Goal: Task Accomplishment & Management: Manage account settings

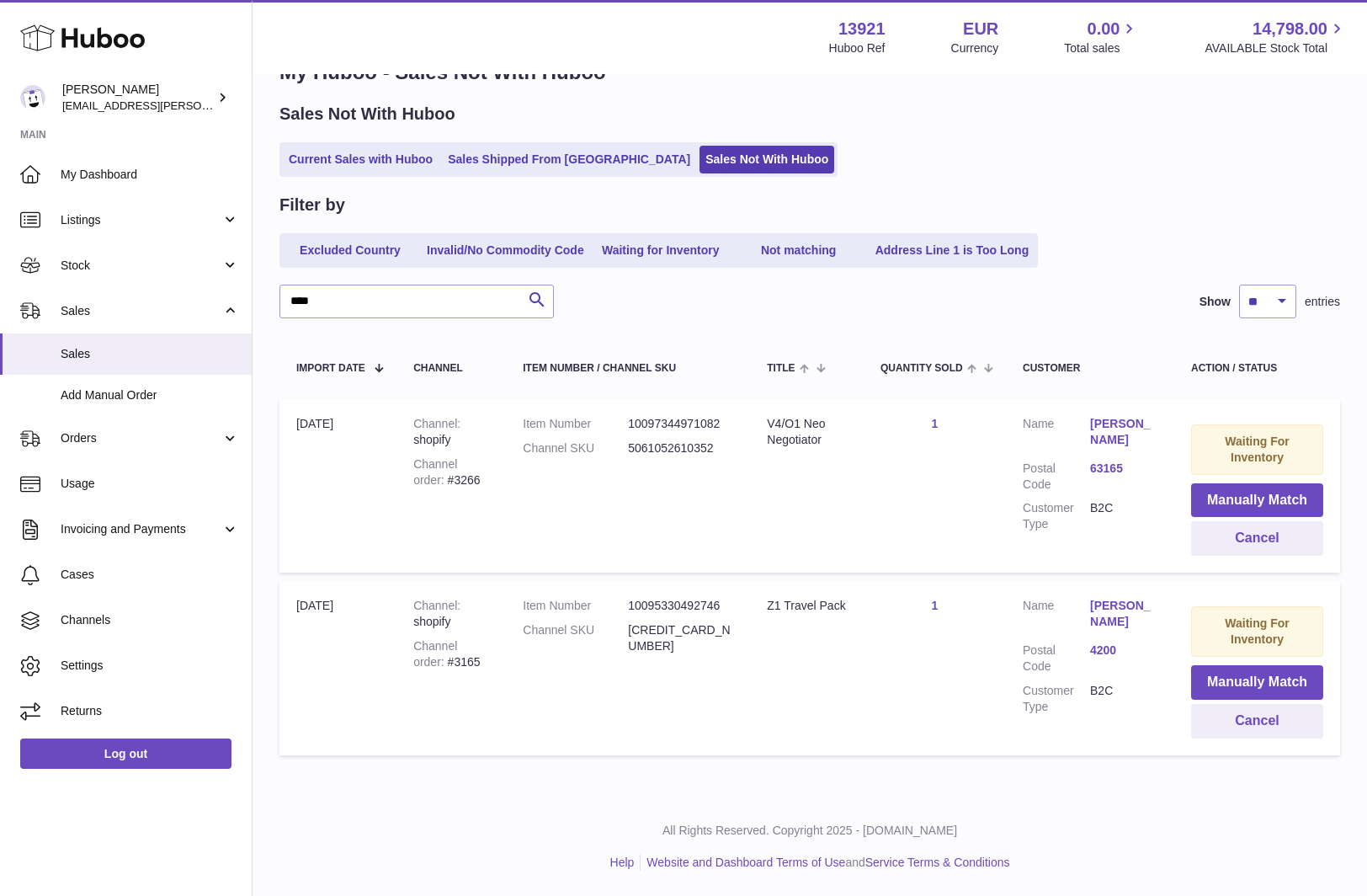
click at [375, 303] on input "****" at bounding box center [416, 302] width 274 height 34
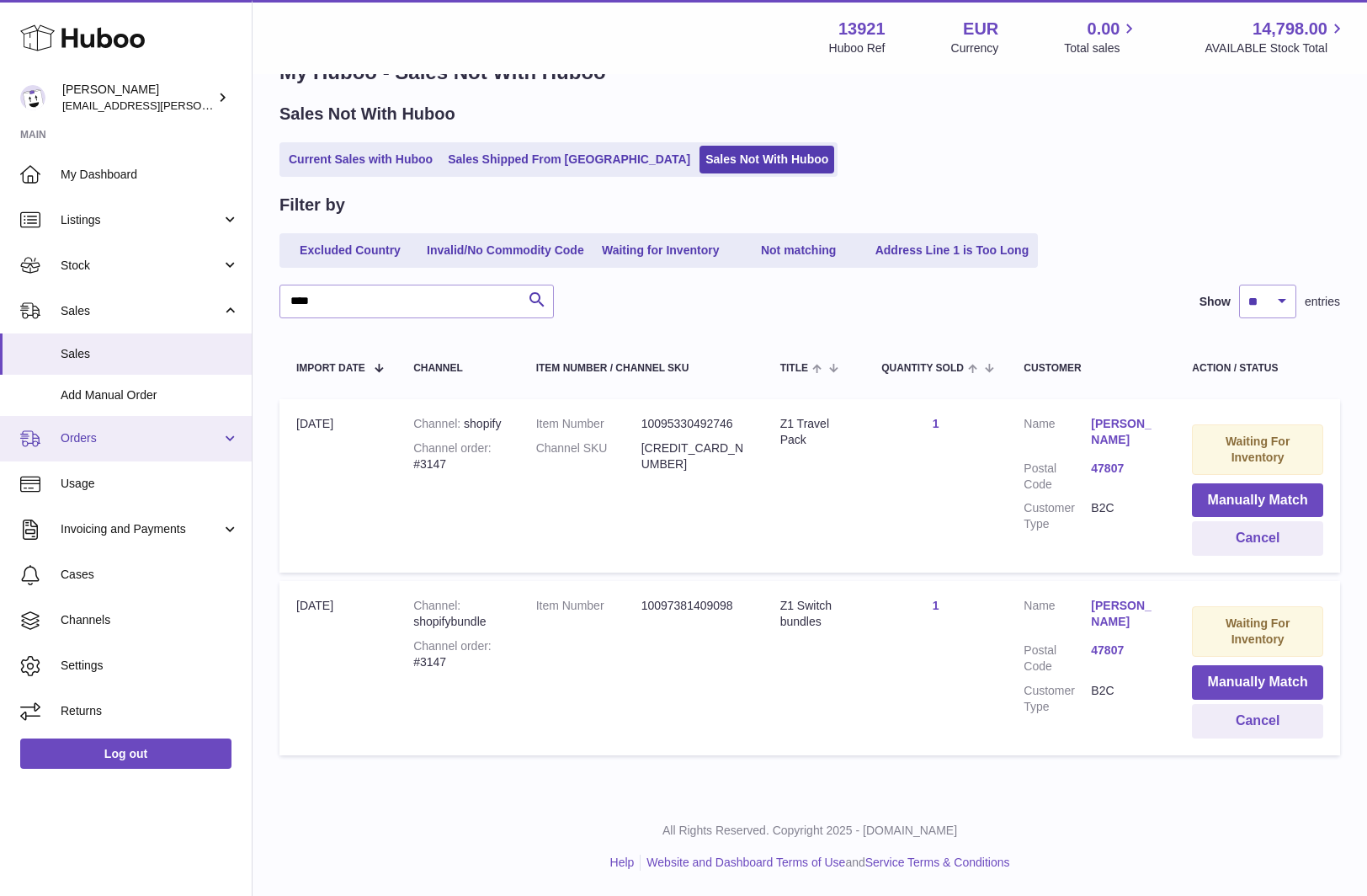
type input "****"
click at [164, 430] on span "Orders" at bounding box center [141, 438] width 161 height 16
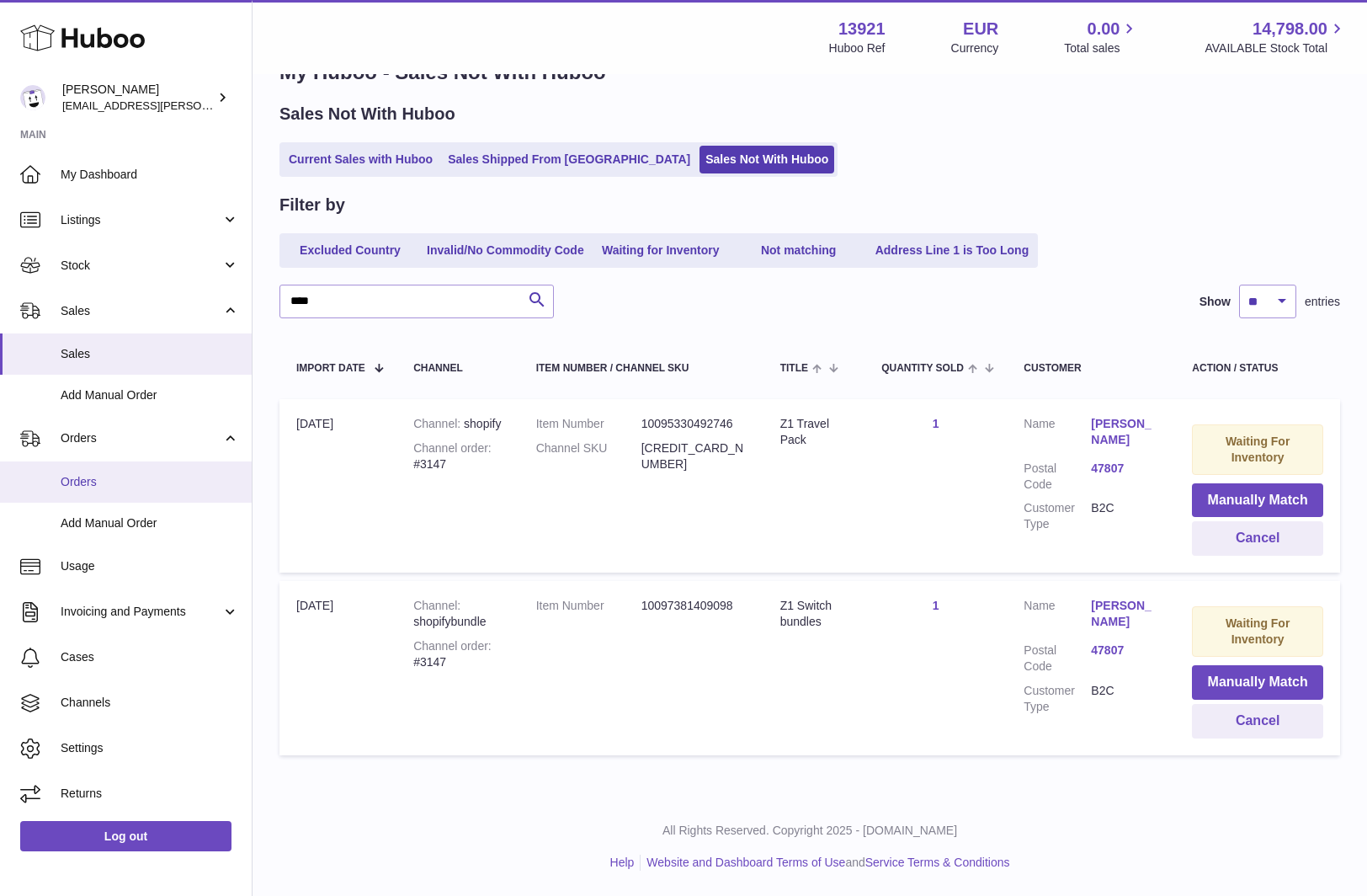
click at [138, 475] on span "Orders" at bounding box center [150, 482] width 178 height 16
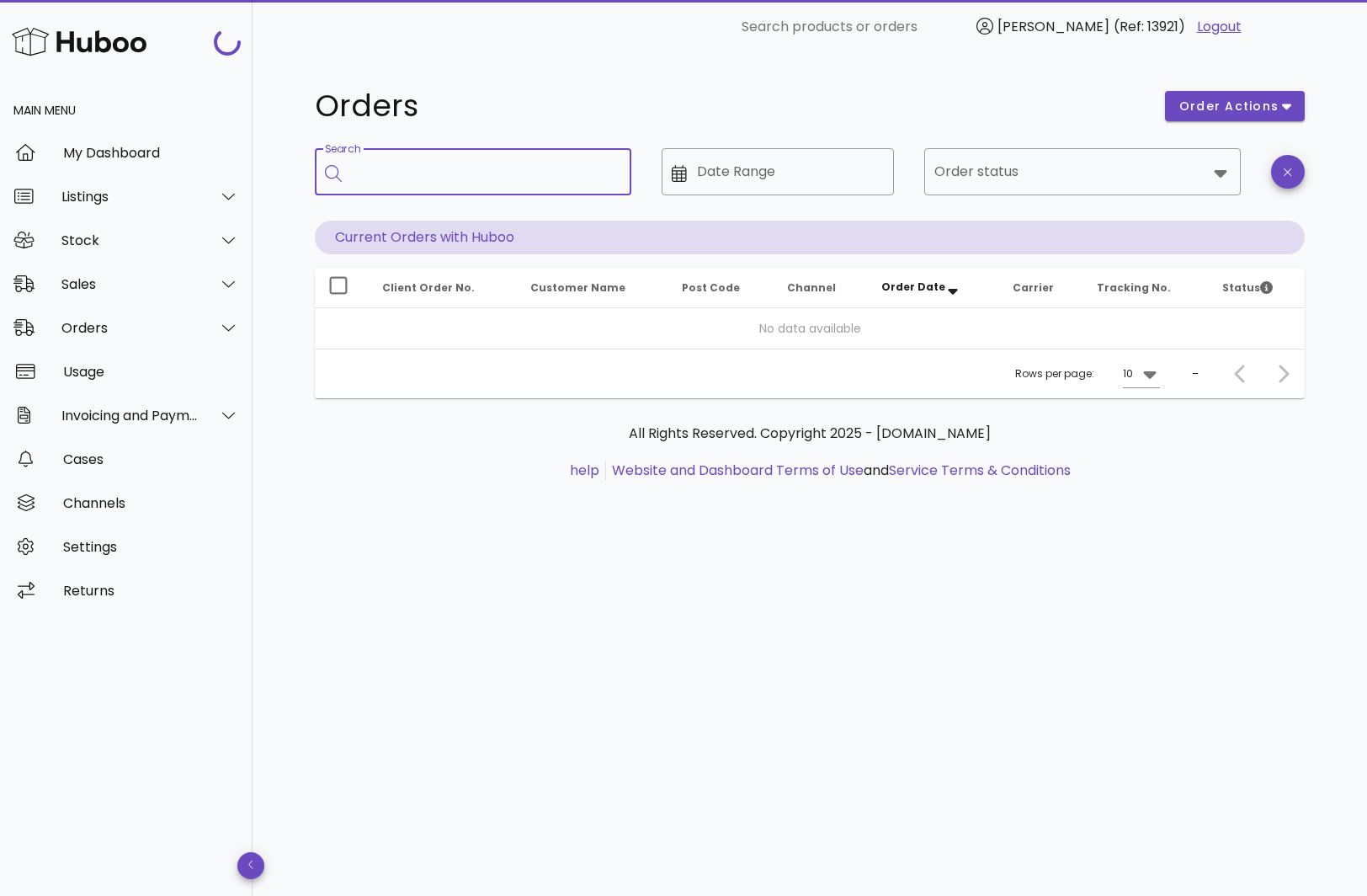
click at [410, 175] on input "Search" at bounding box center [485, 171] width 266 height 27
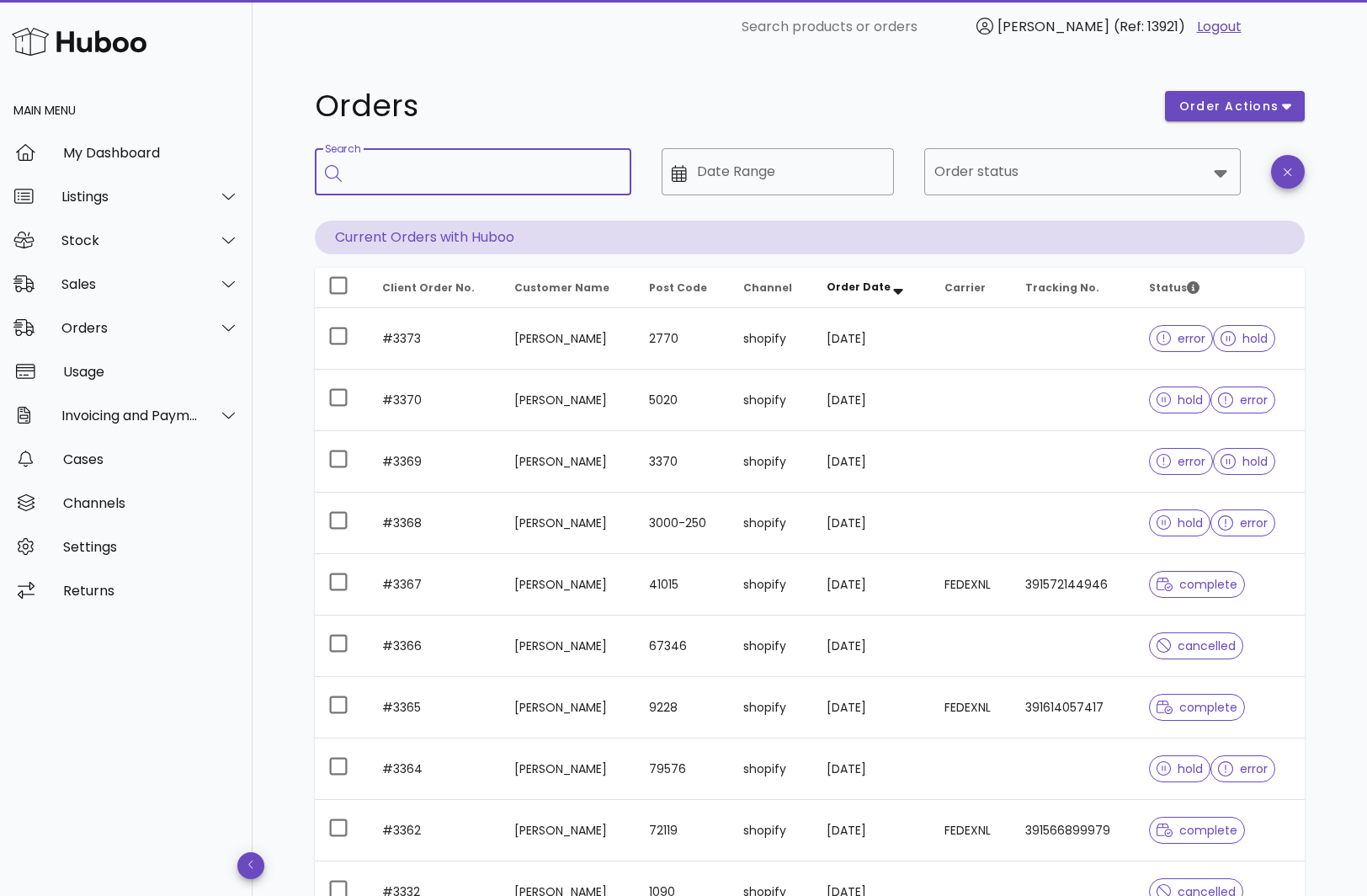
paste input "****"
type input "****"
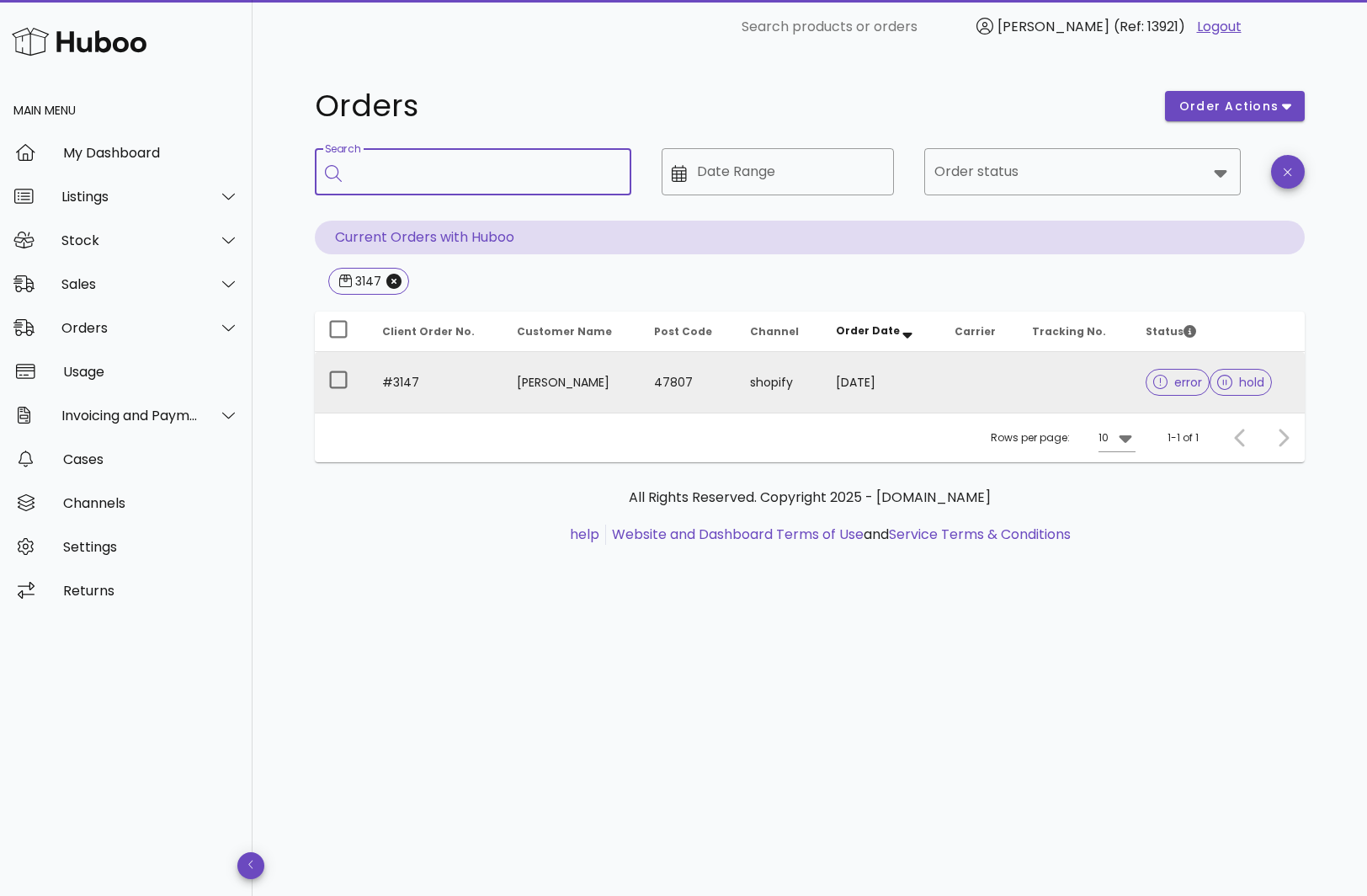
click at [450, 363] on td "#3147" at bounding box center [435, 382] width 135 height 61
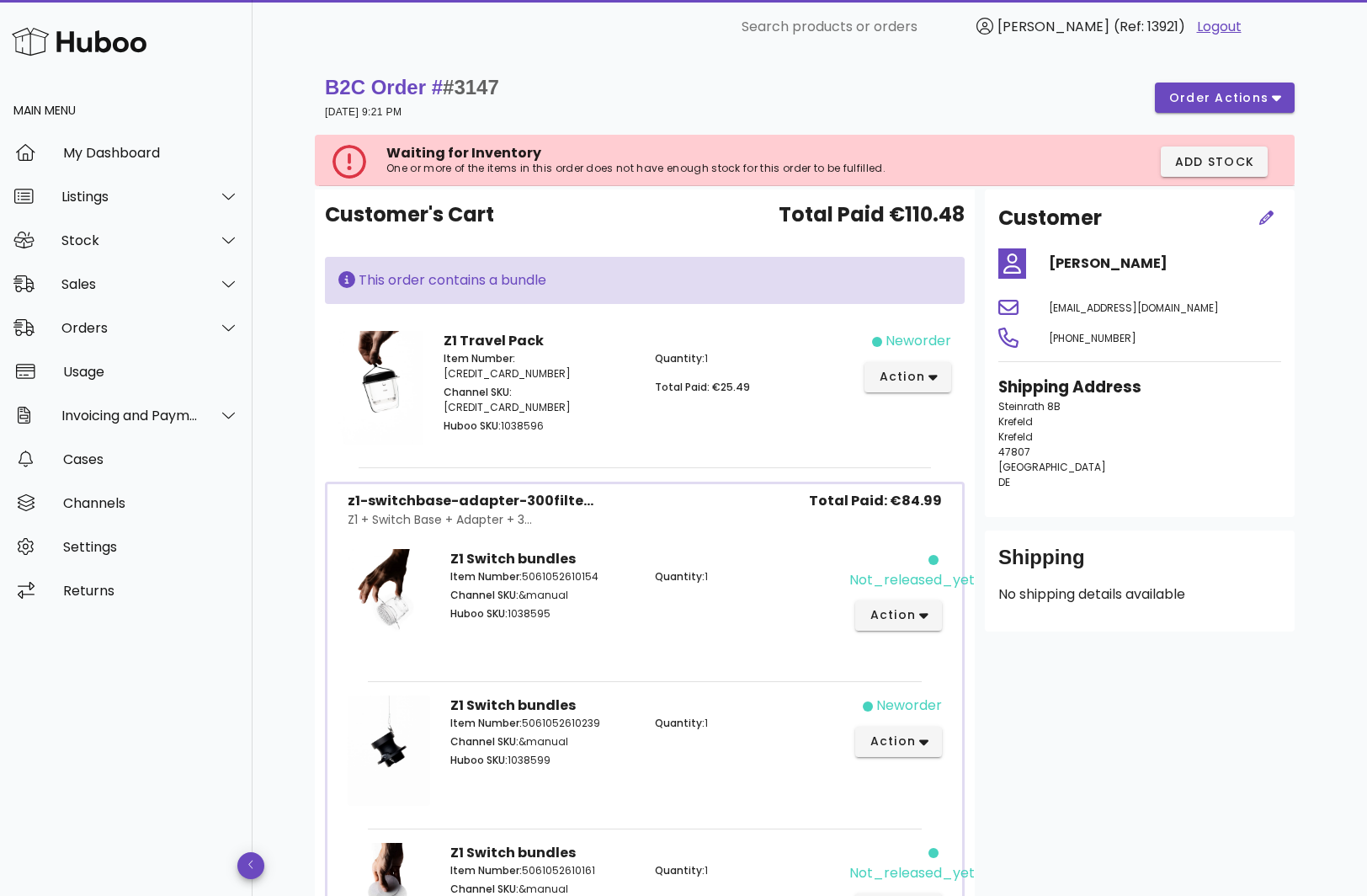
click at [1177, 667] on div "Customer [PERSON_NAME] [EMAIL_ADDRESS][DOMAIN_NAME] [PHONE_NUMBER] Shipping Add…" at bounding box center [1139, 592] width 330 height 806
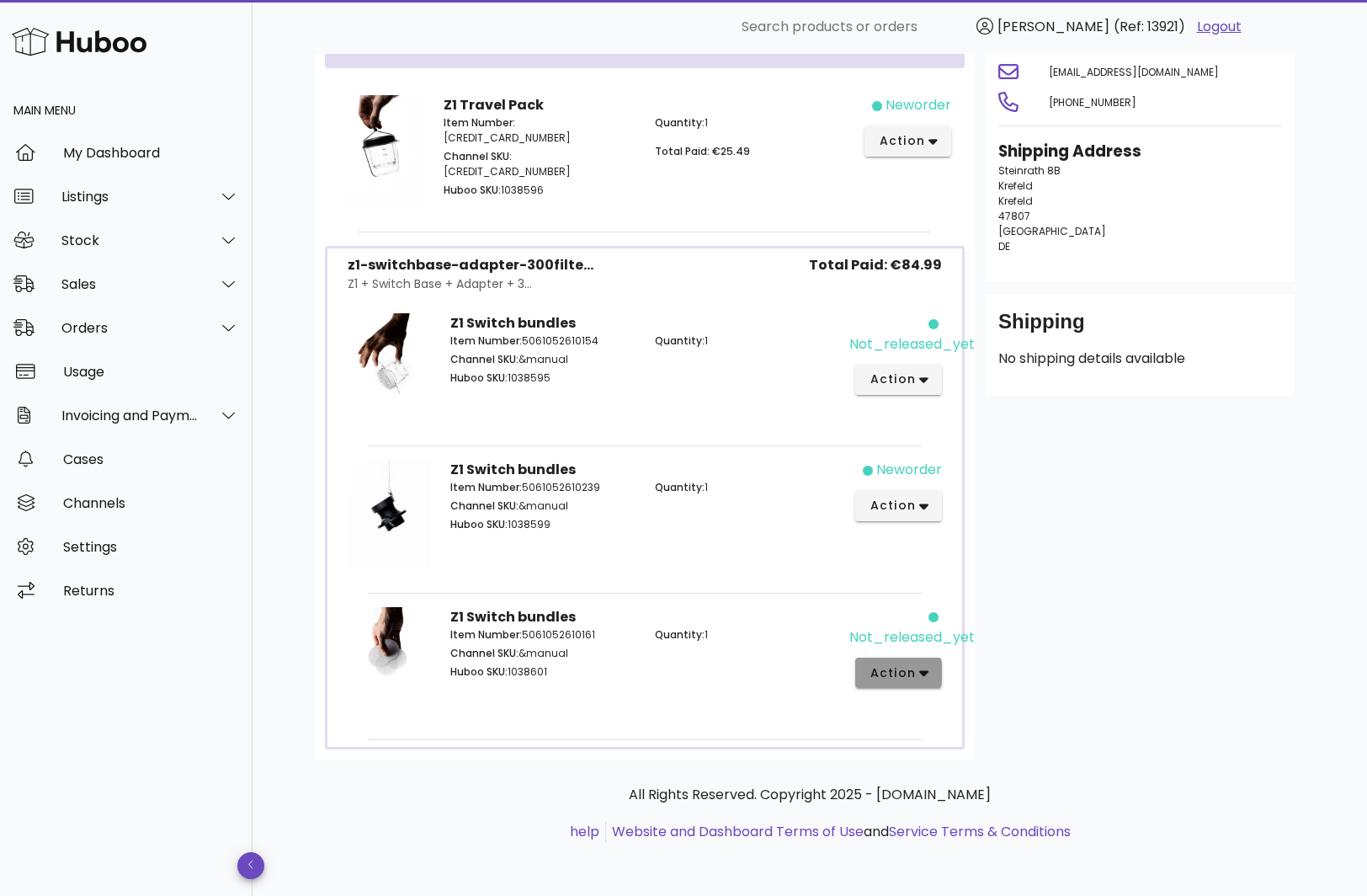
click at [913, 680] on span "action" at bounding box center [891, 673] width 47 height 18
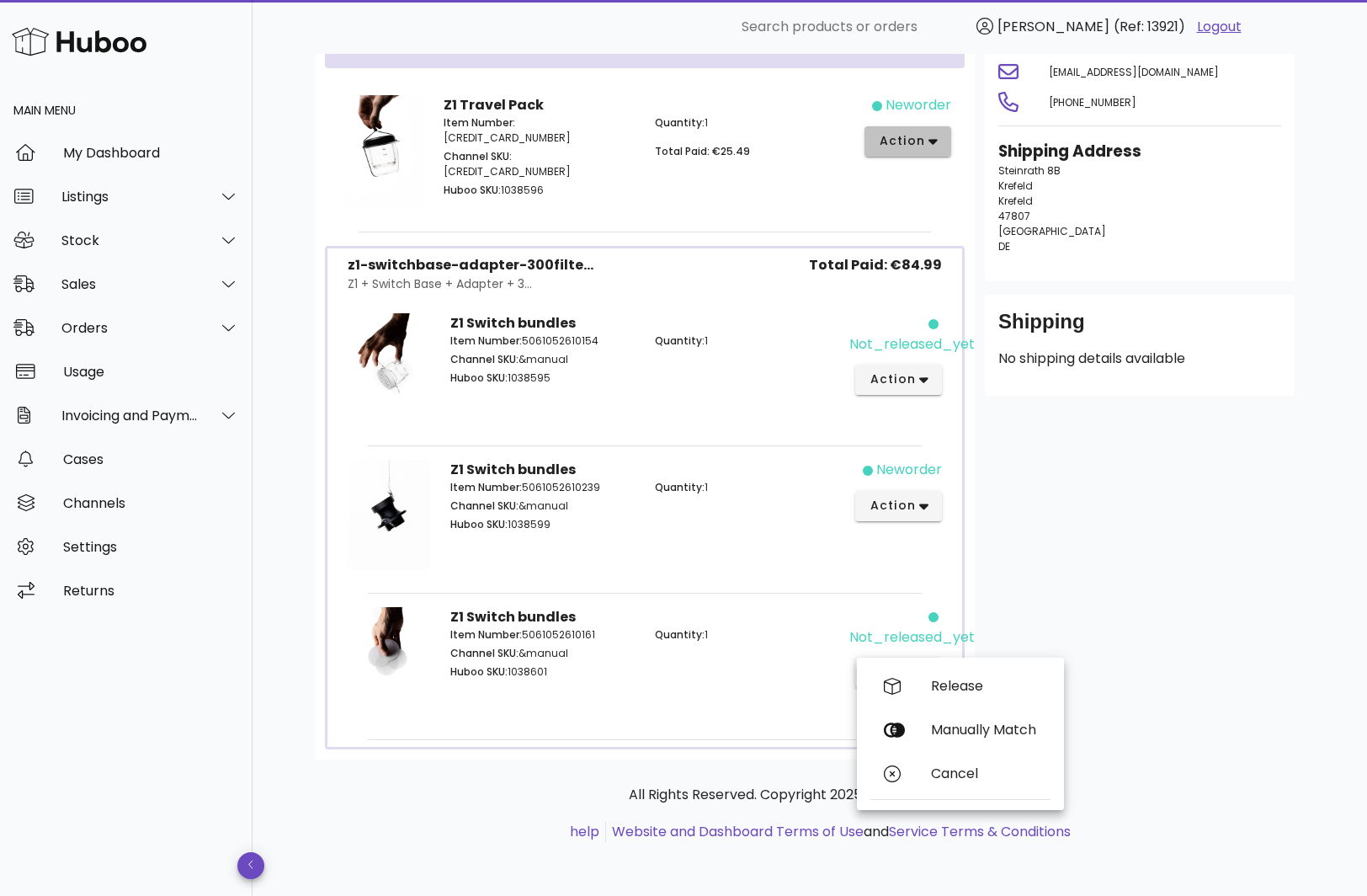
click at [925, 139] on span "action" at bounding box center [907, 141] width 60 height 18
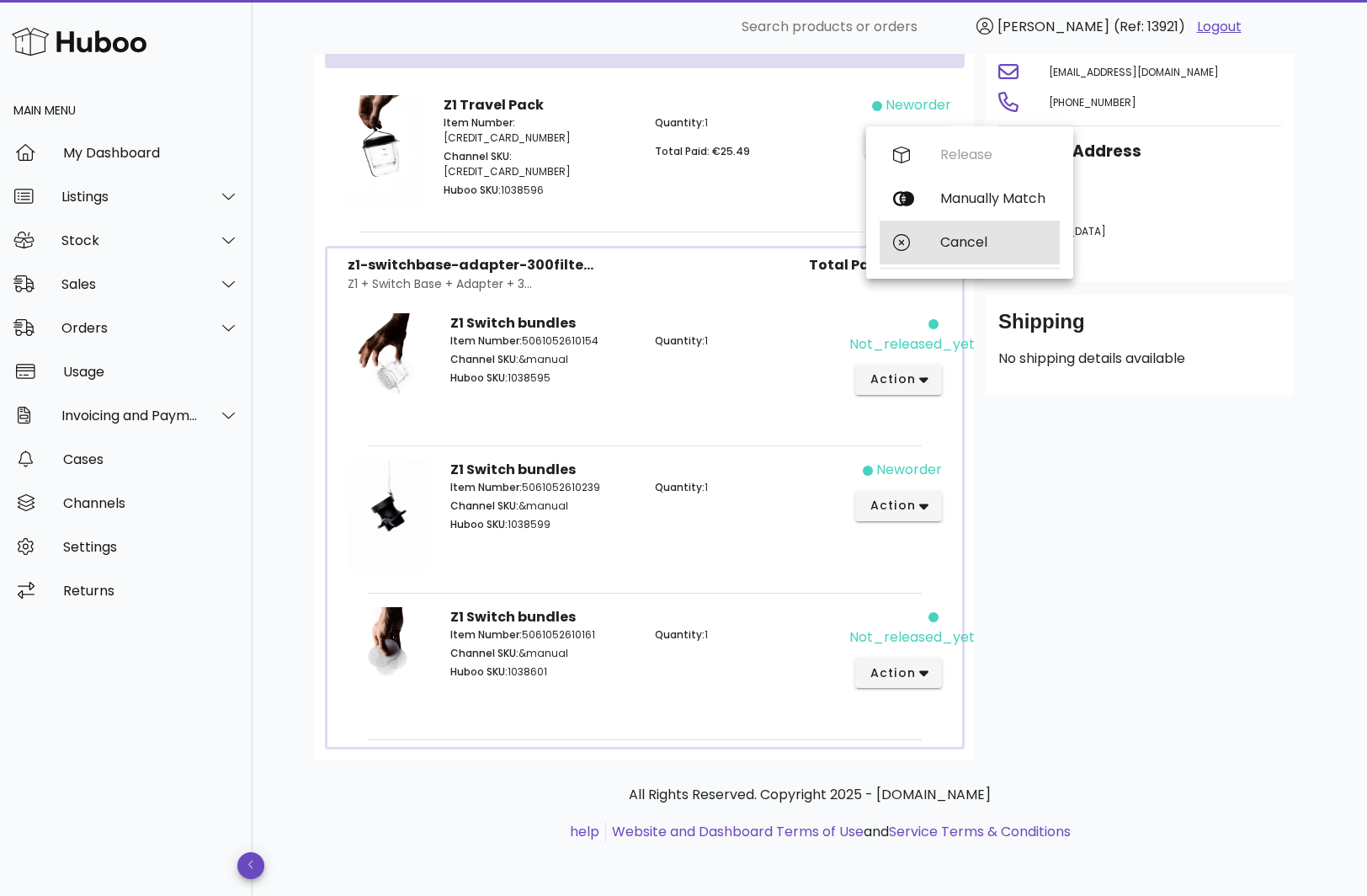
click at [947, 241] on div "Cancel" at bounding box center [993, 242] width 106 height 16
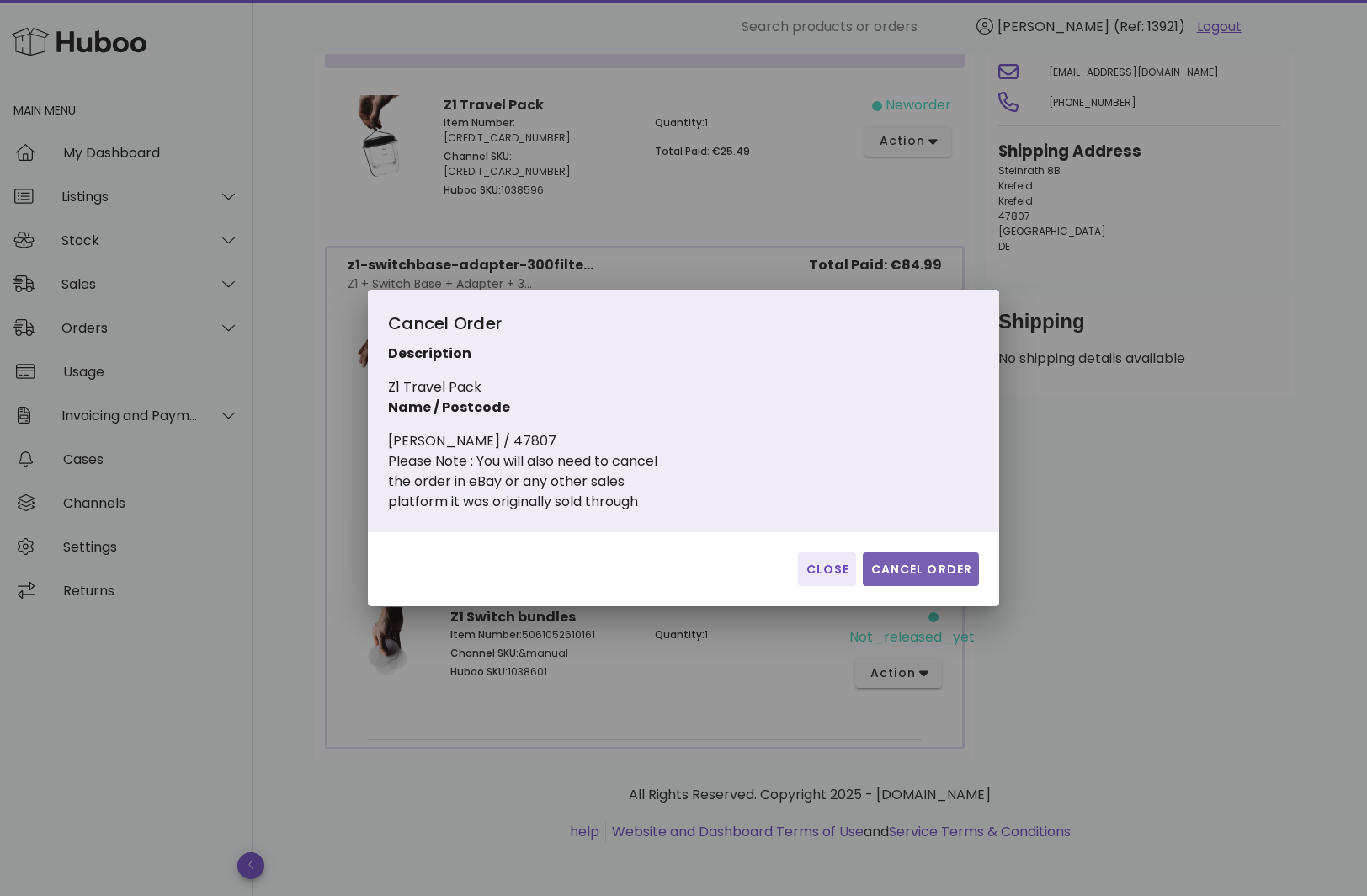
click at [883, 570] on span "Cancel Order" at bounding box center [920, 569] width 103 height 18
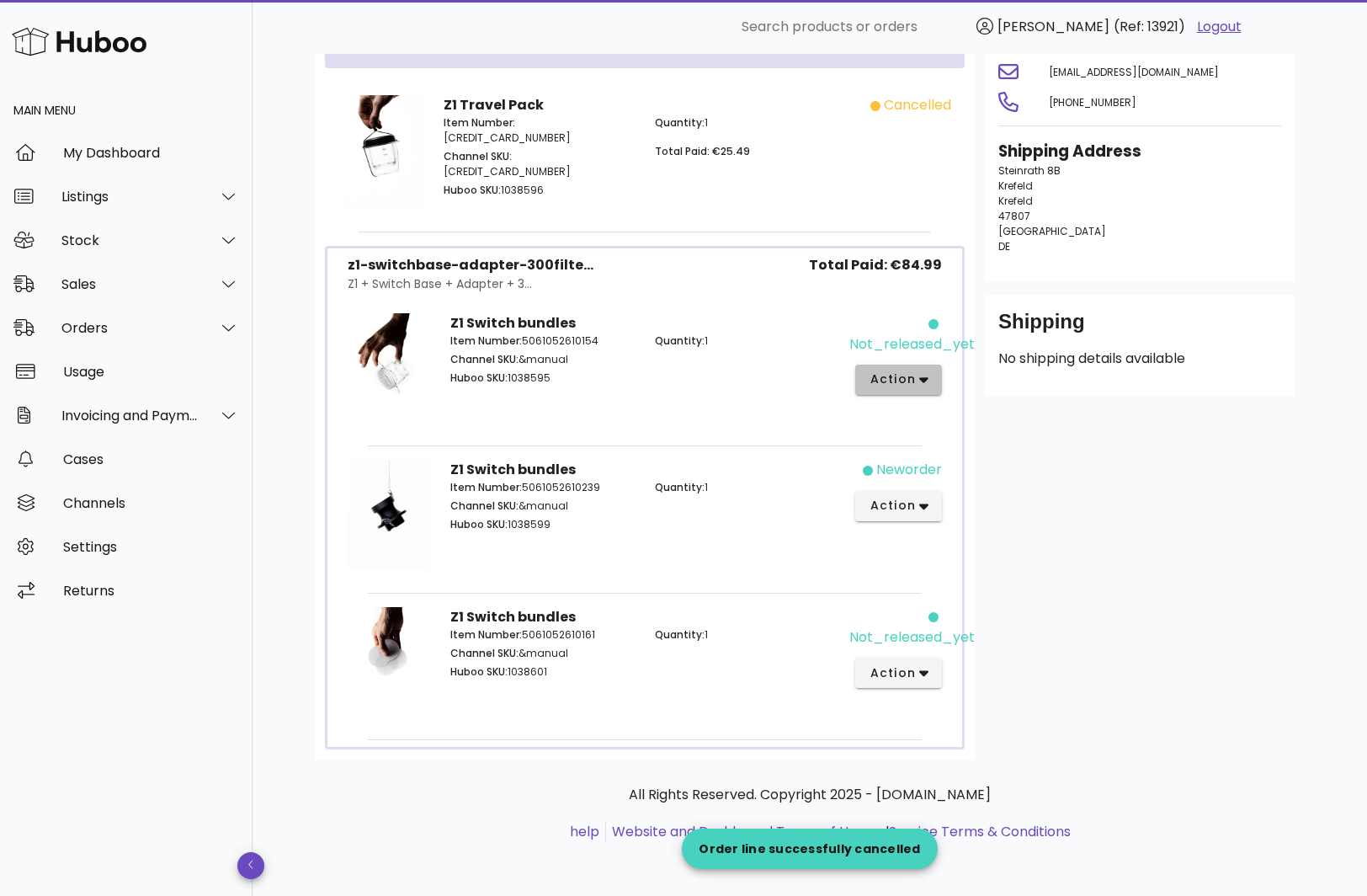
click at [924, 385] on icon "button" at bounding box center [924, 379] width 9 height 15
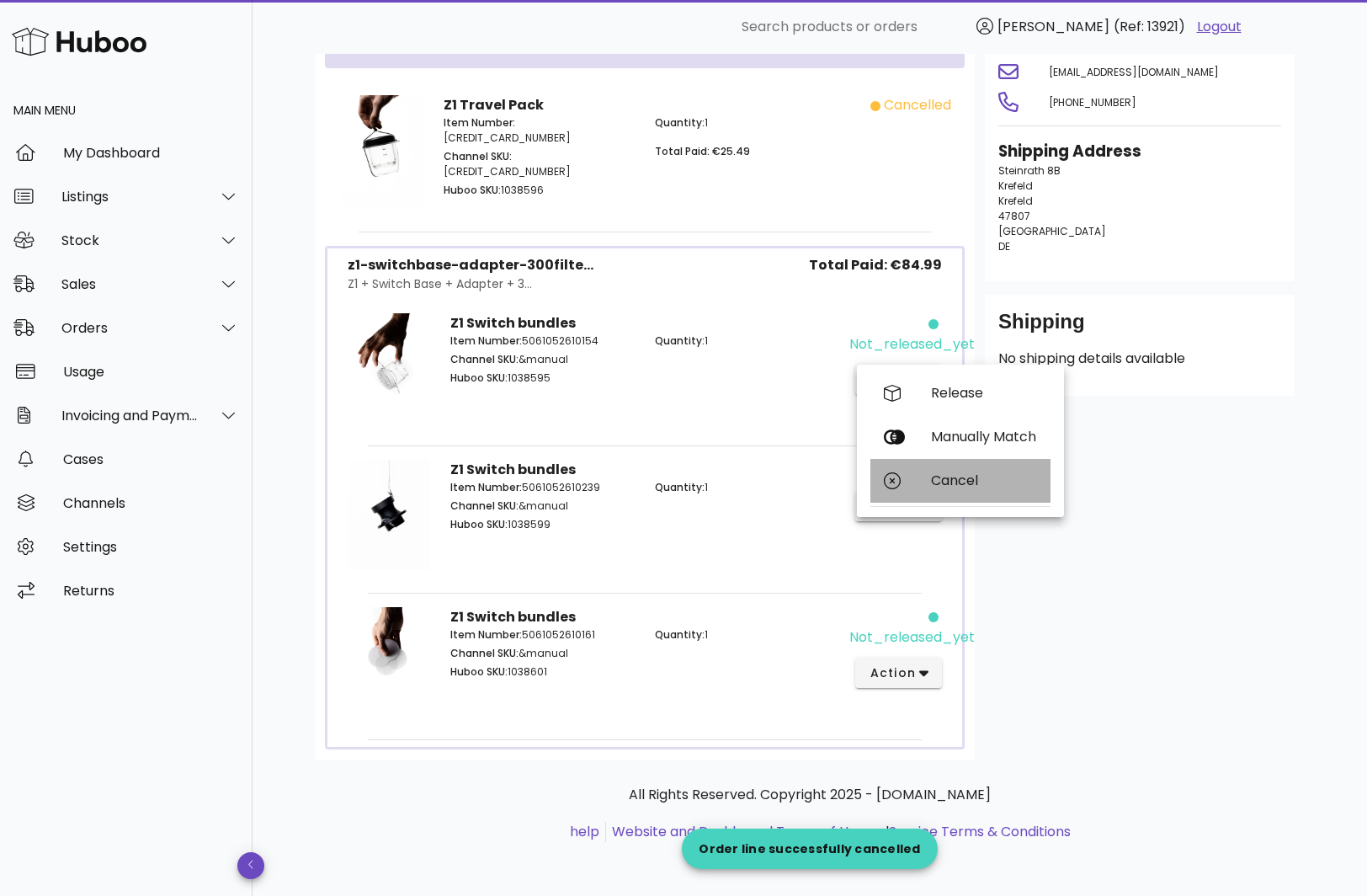
click at [925, 477] on div "Cancel" at bounding box center [960, 480] width 180 height 44
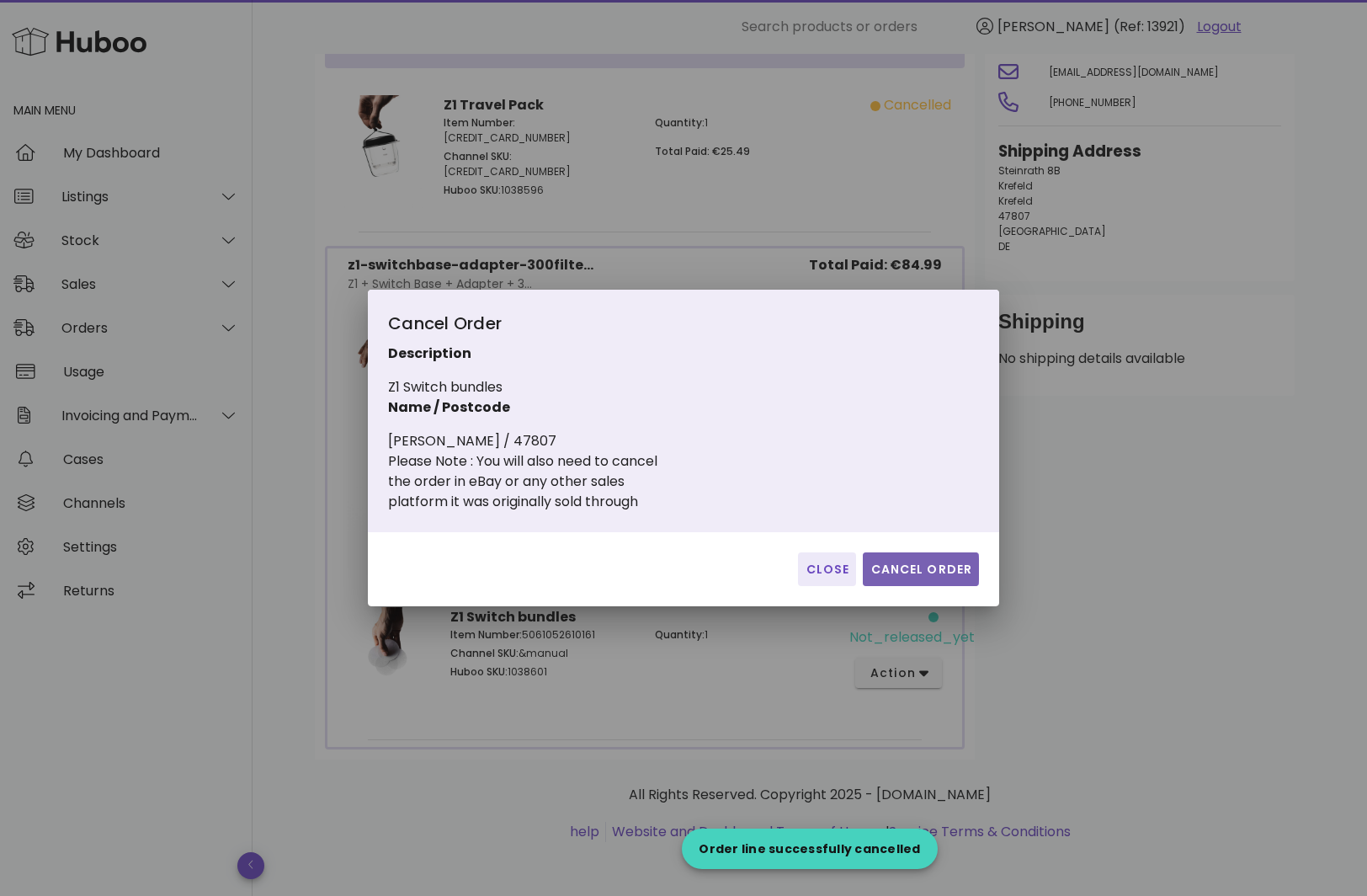
click at [970, 568] on span "Cancel Order" at bounding box center [920, 569] width 103 height 18
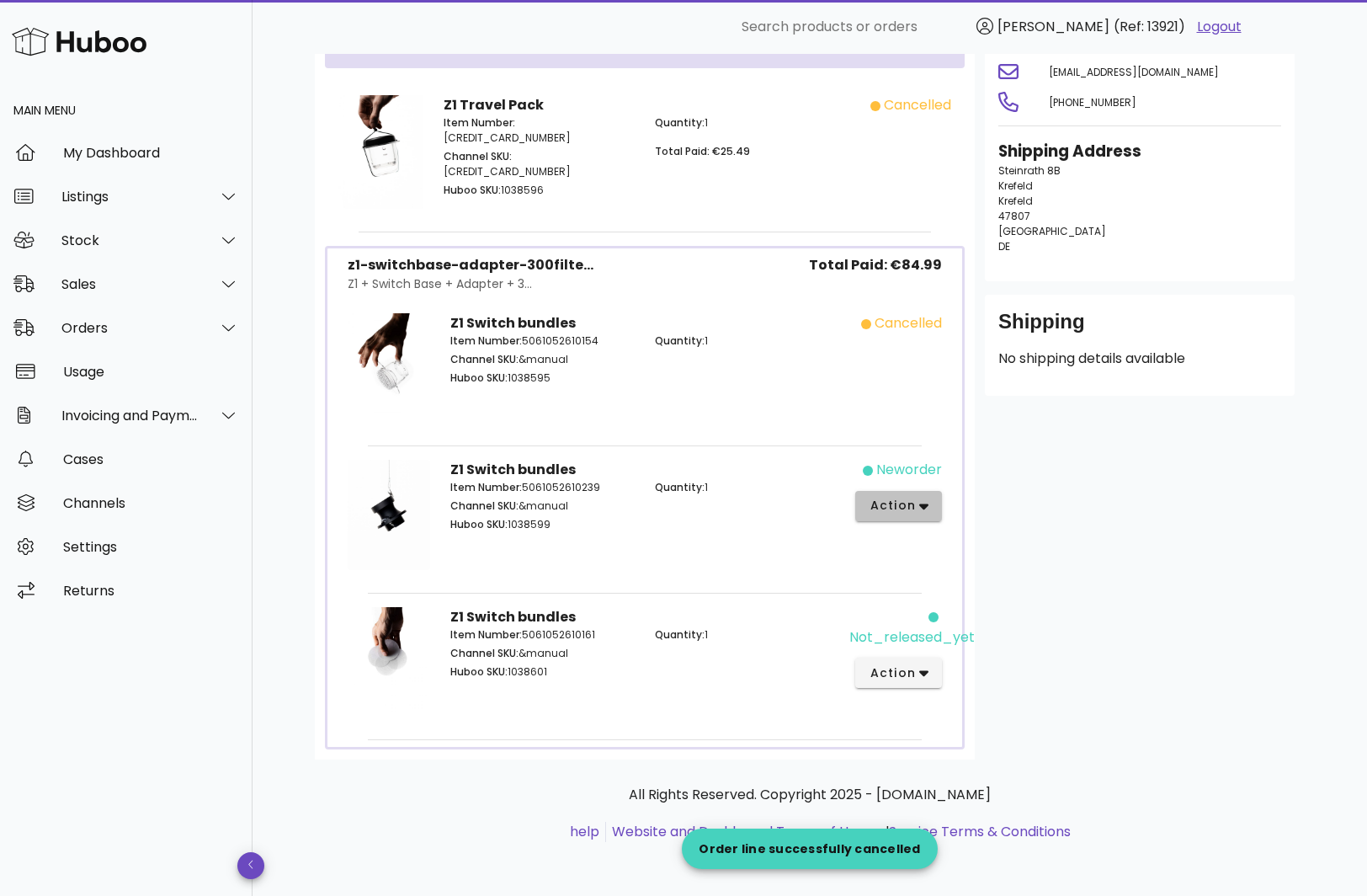
click at [897, 510] on span "action" at bounding box center [891, 505] width 47 height 18
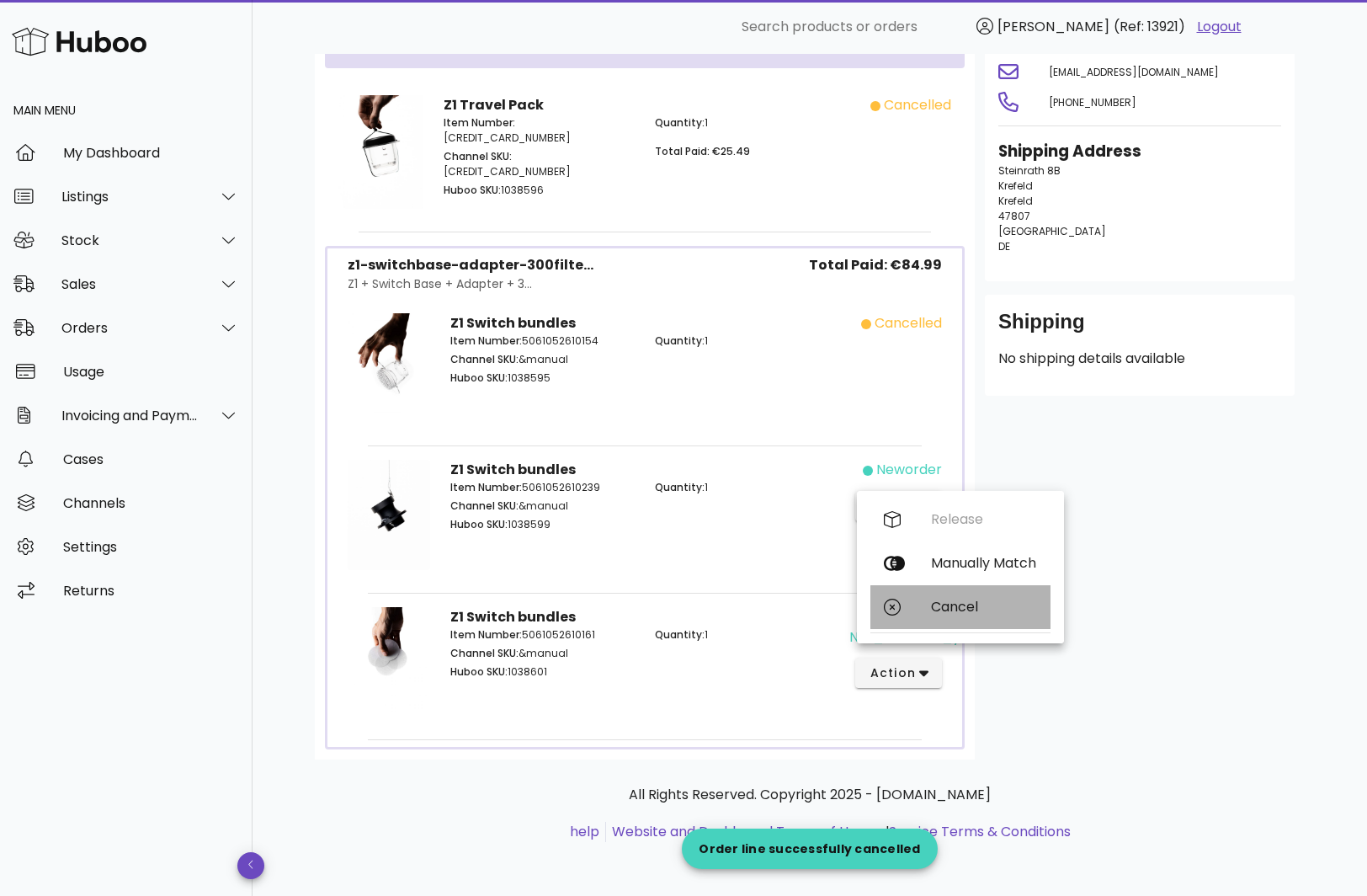
click at [934, 586] on div "Cancel" at bounding box center [960, 607] width 180 height 44
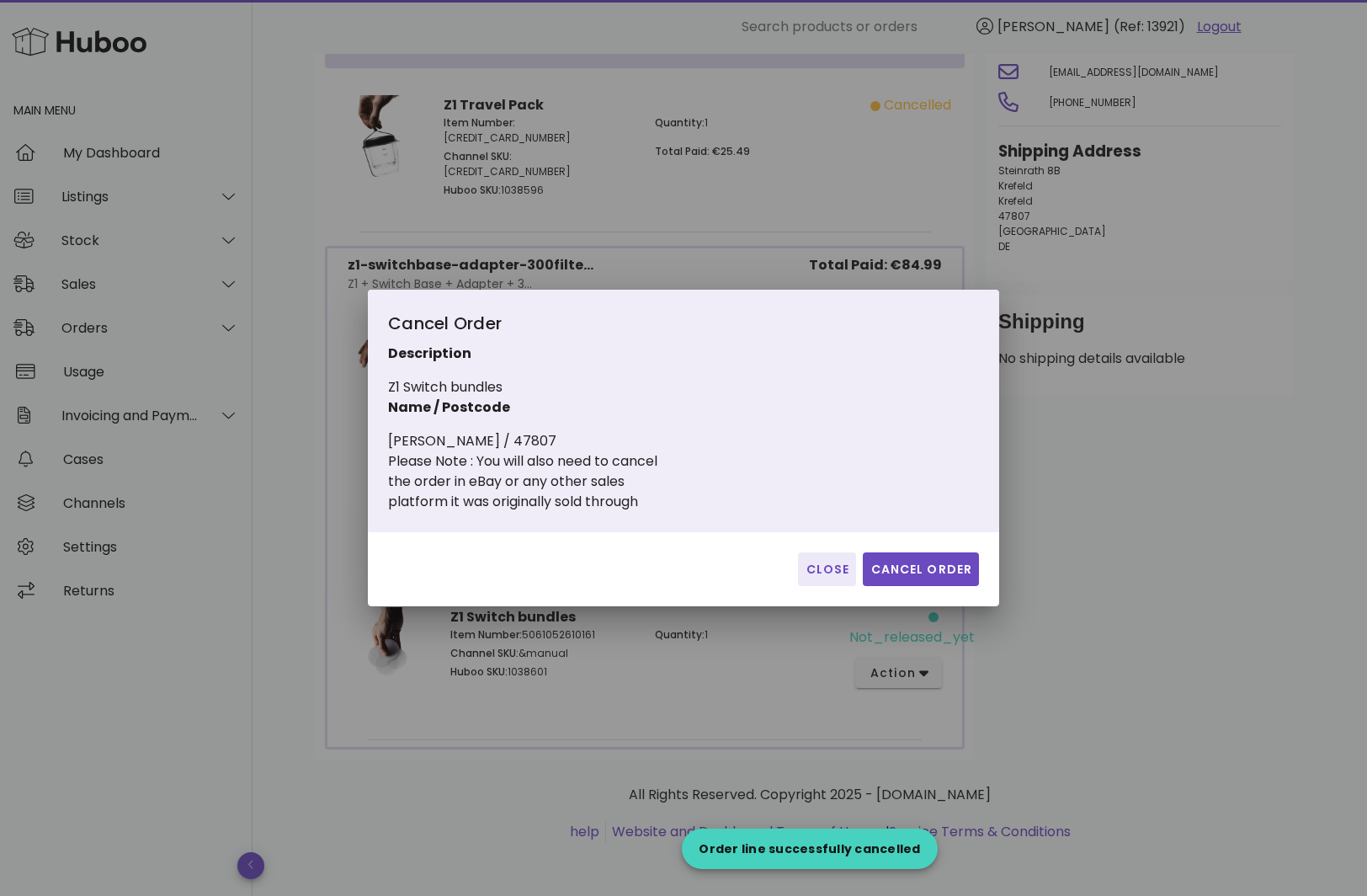
click at [934, 586] on div "​ Search products or orders [PERSON_NAME] (Ref: 13921) Logout Main Menu My Dash…" at bounding box center [684, 330] width 1367 height 1132
click at [925, 562] on span "Cancel Order" at bounding box center [920, 569] width 103 height 18
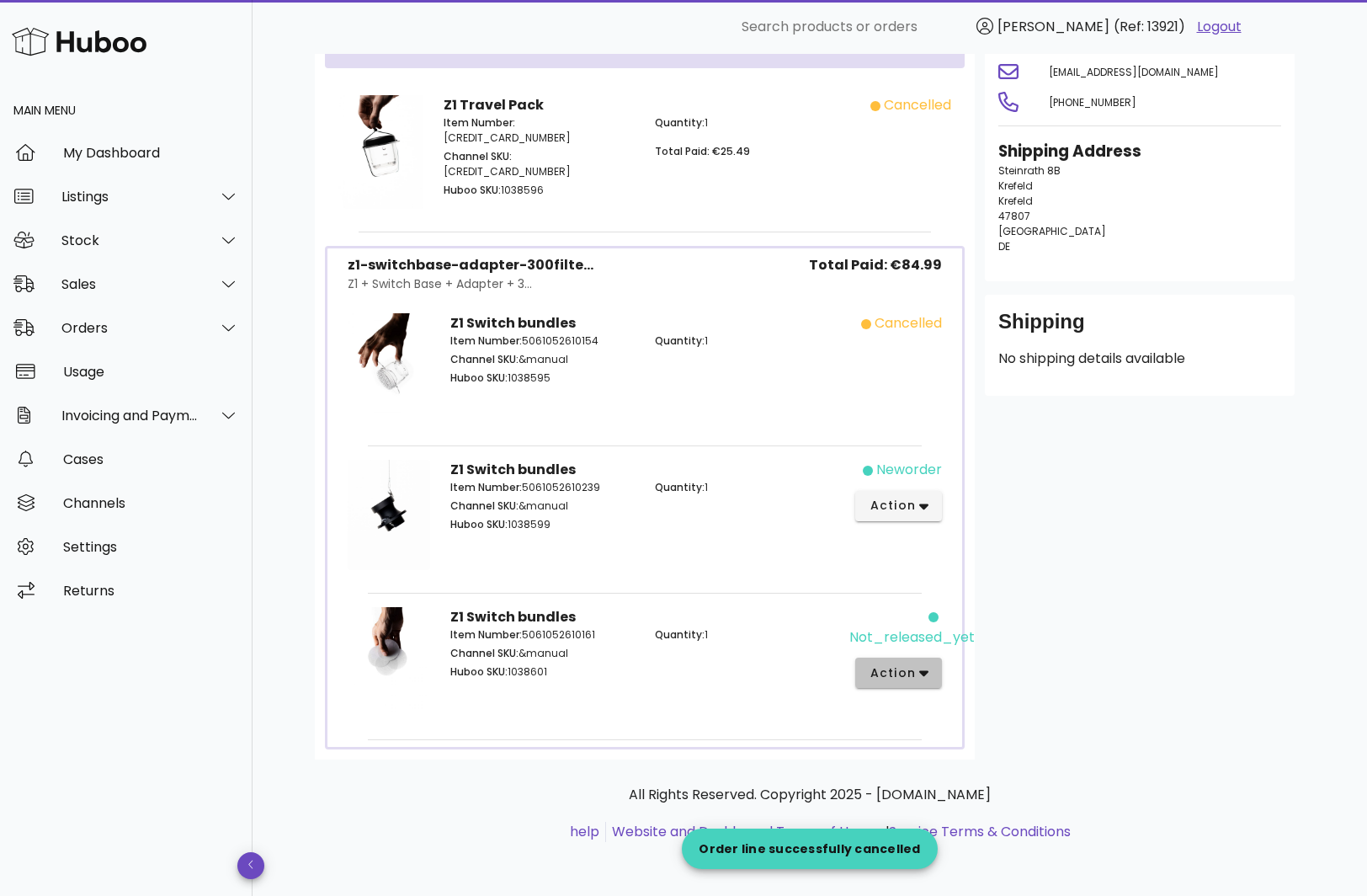
click at [905, 676] on span "action" at bounding box center [891, 673] width 47 height 18
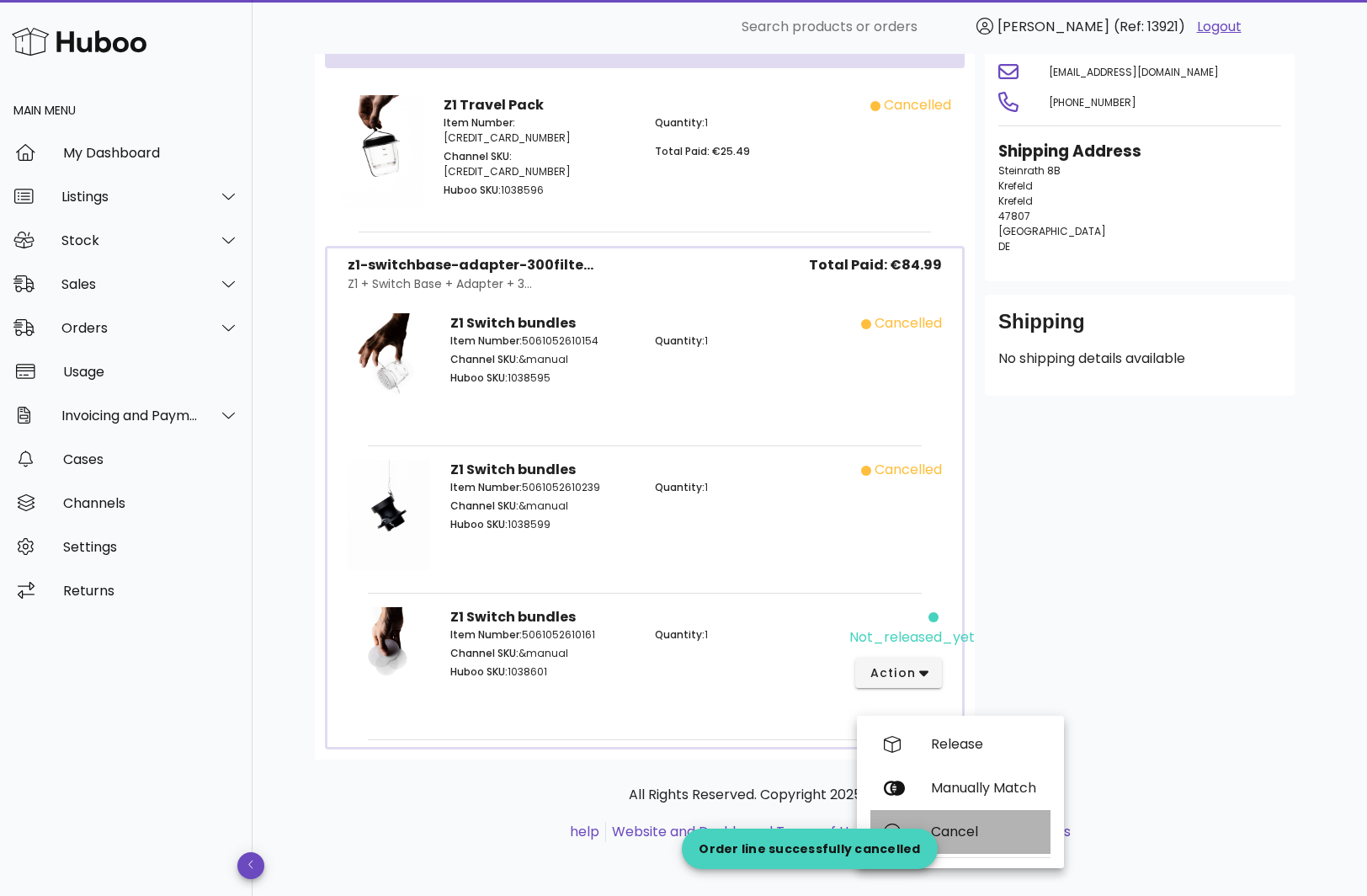
click at [949, 826] on div "Cancel" at bounding box center [983, 831] width 106 height 16
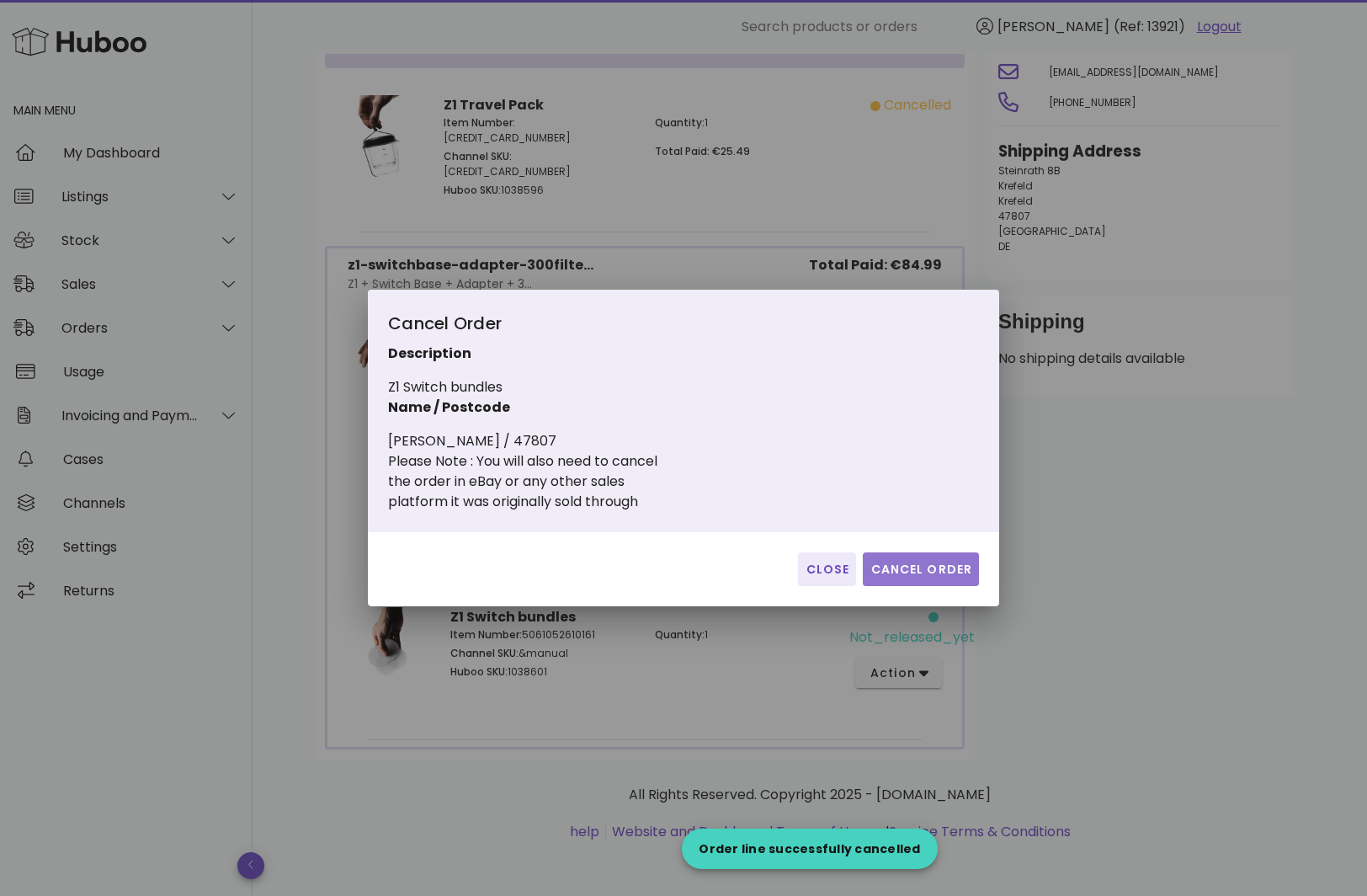
click at [906, 560] on span "Cancel Order" at bounding box center [920, 569] width 103 height 18
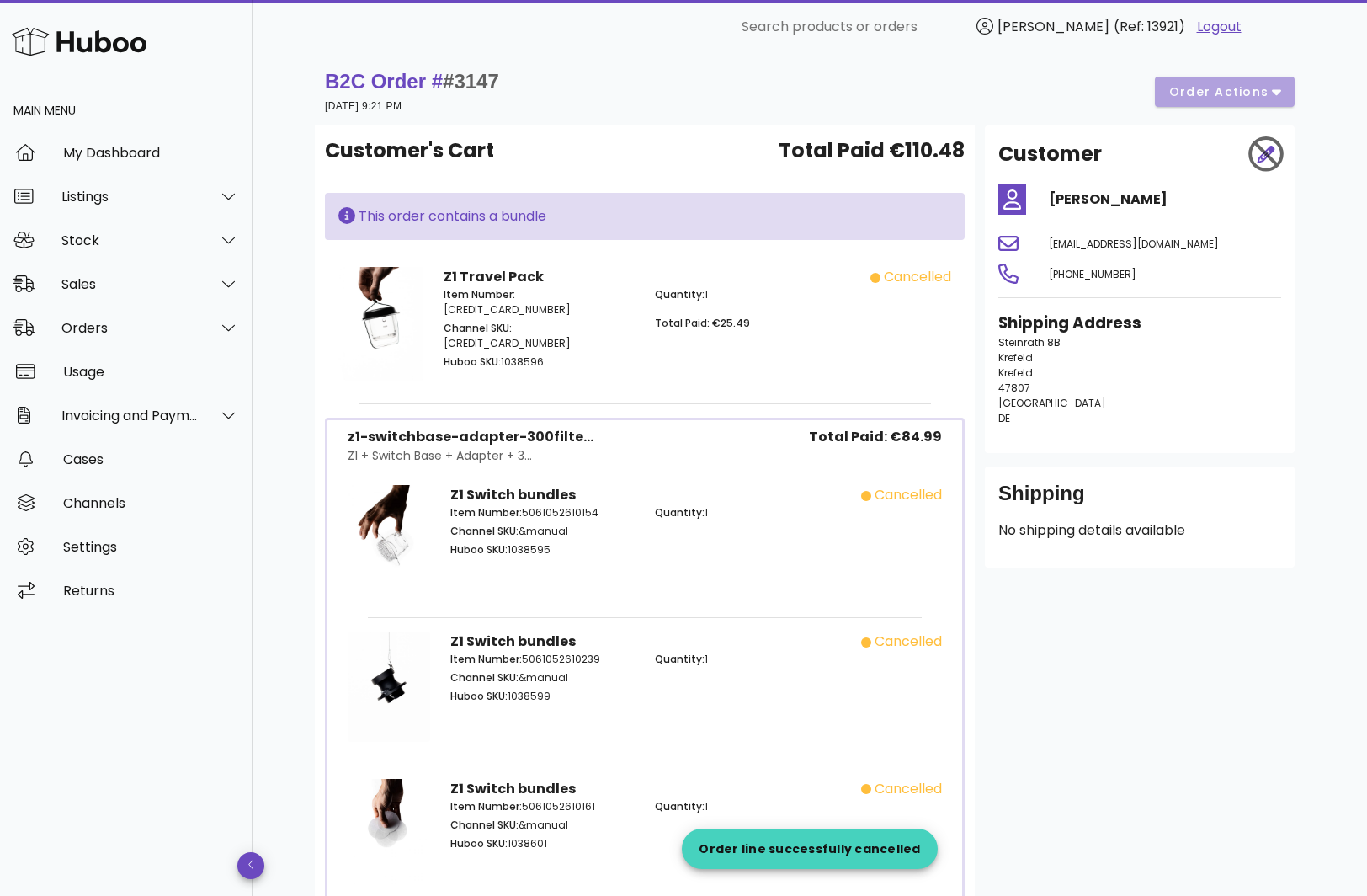
scroll to position [0, 0]
